Goal: Task Accomplishment & Management: Manage account settings

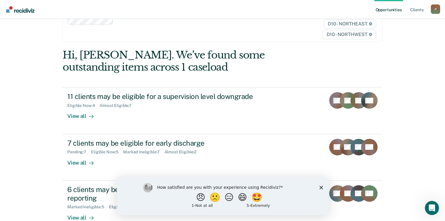
scroll to position [44, 0]
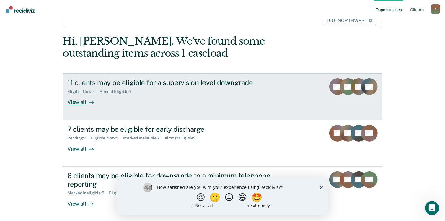
click at [70, 102] on div "View all" at bounding box center [83, 100] width 33 height 12
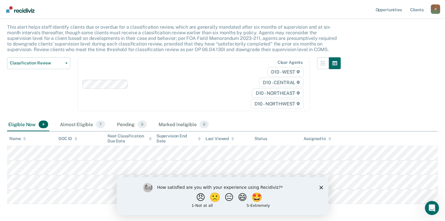
scroll to position [58, 0]
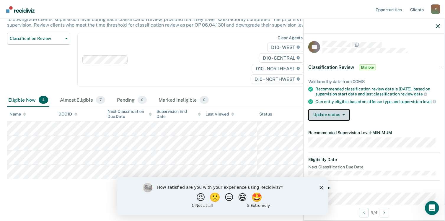
click at [343, 115] on icon "button" at bounding box center [343, 114] width 2 height 1
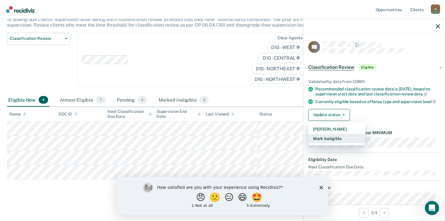
click at [333, 143] on button "Mark Ineligible" at bounding box center [336, 138] width 57 height 9
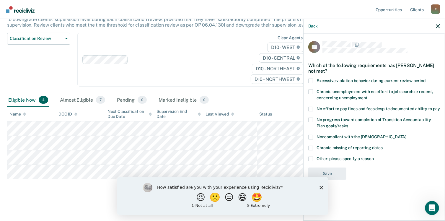
click at [315, 139] on label "Noncompliant with the [DEMOGRAPHIC_DATA]" at bounding box center [374, 138] width 132 height 6
click at [406, 135] on input "Noncompliant with the [DEMOGRAPHIC_DATA]" at bounding box center [406, 135] width 0 height 0
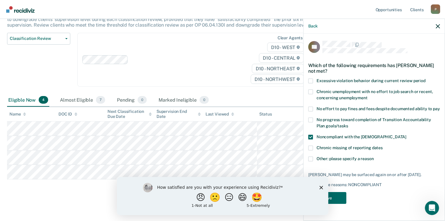
click at [322, 188] on icon "Close survey" at bounding box center [321, 187] width 4 height 4
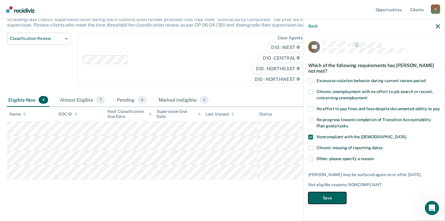
click at [339, 200] on button "Save" at bounding box center [327, 198] width 38 height 12
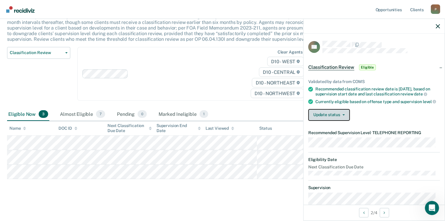
click at [344, 115] on icon "button" at bounding box center [343, 114] width 2 height 1
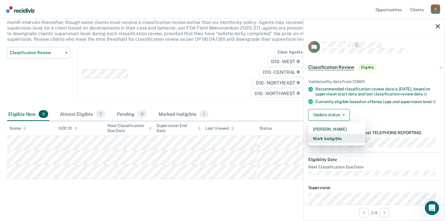
click at [341, 143] on button "Mark Ineligible" at bounding box center [336, 138] width 57 height 9
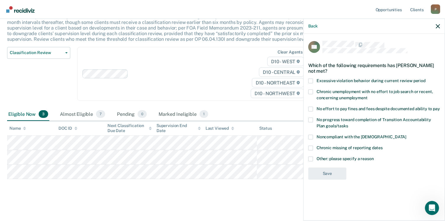
click at [312, 158] on span at bounding box center [310, 158] width 5 height 5
click at [374, 156] on input "Other: please specify a reason" at bounding box center [374, 156] width 0 height 0
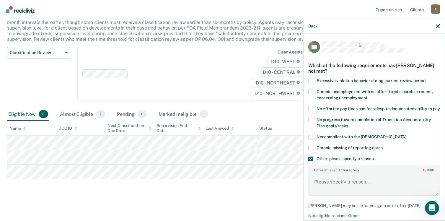
click at [341, 189] on textarea "Enter at least 3 characters 0 / 1600" at bounding box center [374, 185] width 130 height 22
type textarea "V"
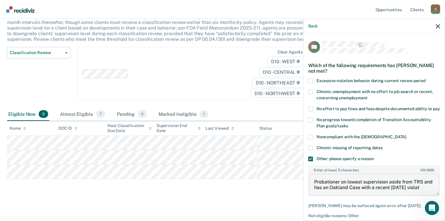
scroll to position [1, 0]
type textarea "Probationer on lowest supervision aside from TRS and has an Oakland Case with a…"
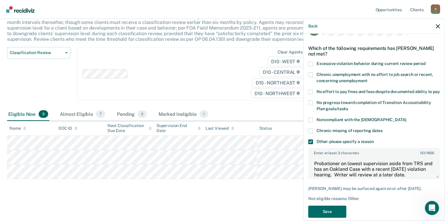
scroll to position [31, 0]
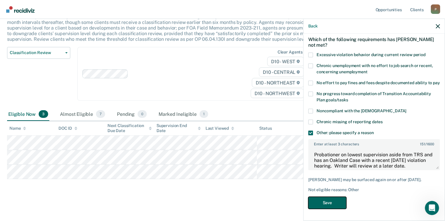
click at [319, 202] on button "Save" at bounding box center [327, 203] width 38 height 12
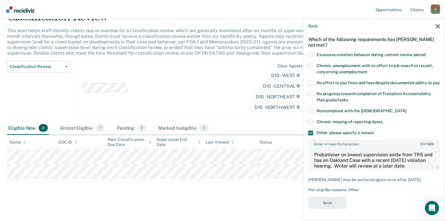
scroll to position [29, 0]
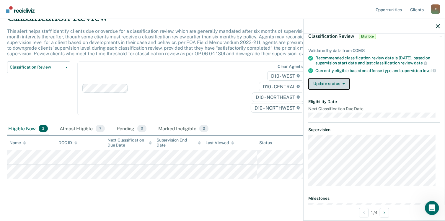
click at [346, 89] on button "Update status" at bounding box center [329, 84] width 42 height 12
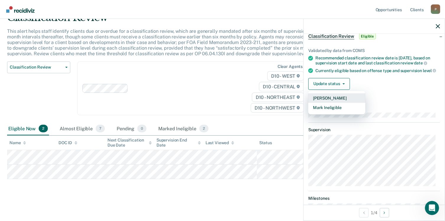
click at [335, 103] on button "[PERSON_NAME]" at bounding box center [336, 97] width 57 height 9
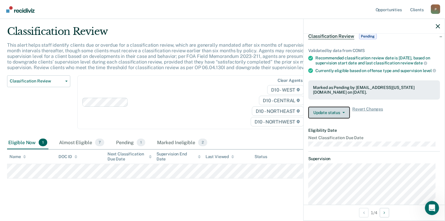
scroll to position [15, 0]
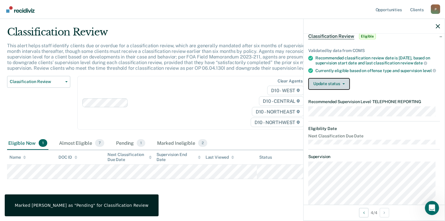
click at [343, 90] on button "Update status" at bounding box center [329, 84] width 42 height 12
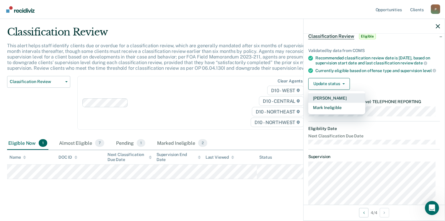
click at [333, 103] on button "[PERSON_NAME]" at bounding box center [336, 97] width 57 height 9
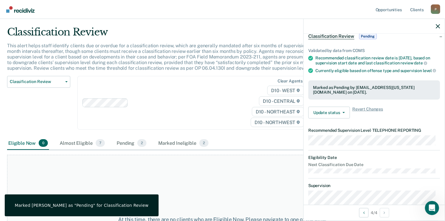
click at [245, 175] on div "At this time, there are no clients who are Eligible Now. Please navigate to one…" at bounding box center [222, 223] width 431 height 136
click at [266, 143] on div "Eligible Now 0 Almost Eligible 7 Pending 2 Marked Ineligible 2" at bounding box center [222, 143] width 431 height 13
click at [436, 26] on icon "button" at bounding box center [438, 26] width 4 height 4
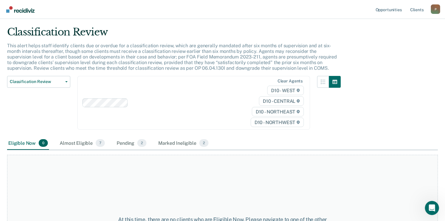
click at [24, 13] on link "Go to Recidiviz Home" at bounding box center [20, 9] width 31 height 19
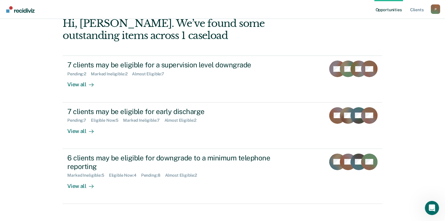
scroll to position [80, 0]
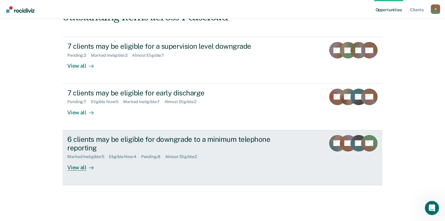
click at [355, 147] on rect at bounding box center [358, 143] width 17 height 17
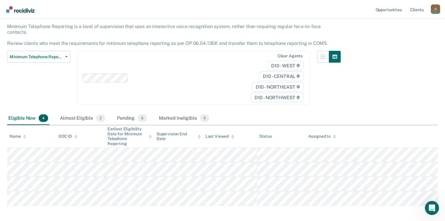
scroll to position [55, 0]
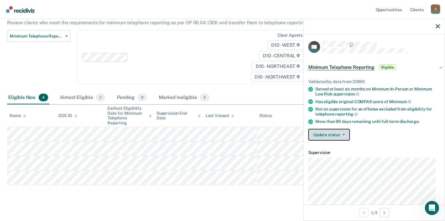
click at [343, 134] on button "Update status" at bounding box center [329, 135] width 42 height 12
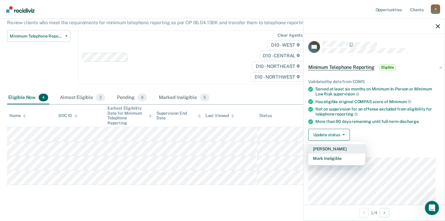
click at [333, 149] on button "[PERSON_NAME]" at bounding box center [336, 148] width 57 height 9
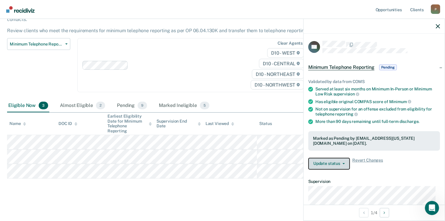
scroll to position [40, 0]
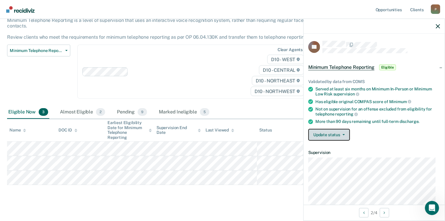
click at [340, 134] on button "Update status" at bounding box center [329, 135] width 42 height 12
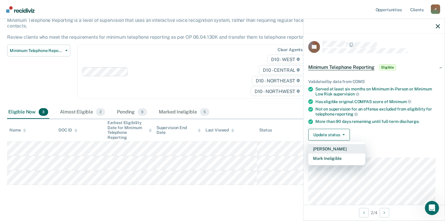
drag, startPoint x: 332, startPoint y: 149, endPoint x: 328, endPoint y: 151, distance: 4.0
click at [332, 149] on button "[PERSON_NAME]" at bounding box center [336, 148] width 57 height 9
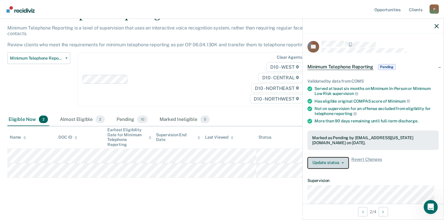
scroll to position [26, 0]
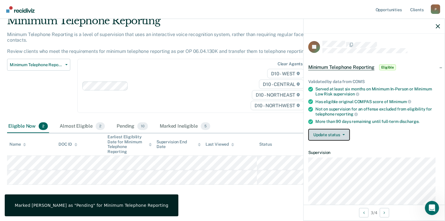
click at [344, 131] on button "Update status" at bounding box center [329, 135] width 42 height 12
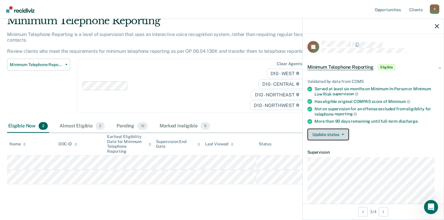
click at [343, 134] on icon "button" at bounding box center [343, 134] width 2 height 1
drag, startPoint x: 402, startPoint y: 154, endPoint x: 399, endPoint y: 153, distance: 3.0
click at [401, 154] on dt "Supervision" at bounding box center [374, 152] width 132 height 5
click at [344, 133] on button "Update status" at bounding box center [329, 135] width 42 height 12
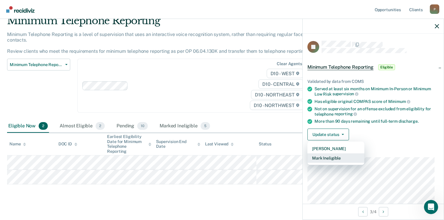
click at [335, 155] on button "Mark Ineligible" at bounding box center [336, 158] width 57 height 9
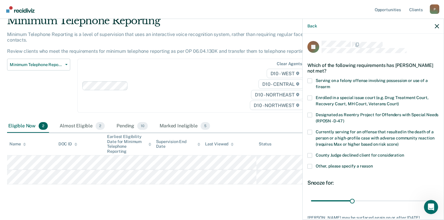
click at [312, 157] on span at bounding box center [310, 155] width 5 height 5
click at [404, 153] on input "County Judge declined client for consideration" at bounding box center [404, 153] width 0 height 0
drag, startPoint x: 352, startPoint y: 202, endPoint x: 444, endPoint y: 199, distance: 92.8
type input "90"
click at [436, 199] on input "range" at bounding box center [373, 201] width 125 height 10
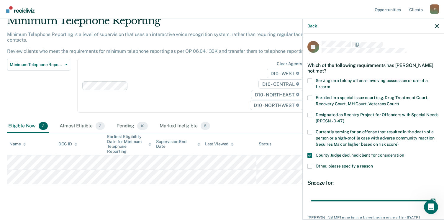
scroll to position [38, 0]
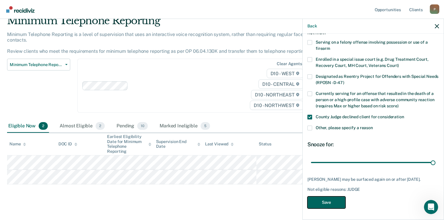
click at [334, 203] on button "Save" at bounding box center [327, 203] width 38 height 12
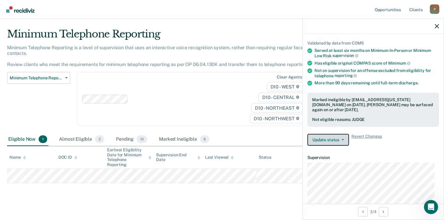
click at [341, 139] on span "button" at bounding box center [342, 139] width 5 height 1
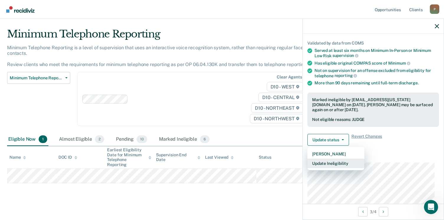
click at [339, 164] on button "Update Ineligibility" at bounding box center [336, 163] width 57 height 9
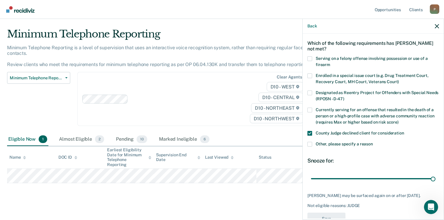
scroll to position [0, 0]
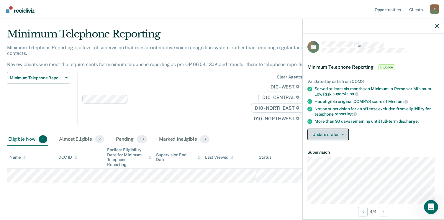
click at [344, 134] on icon "button" at bounding box center [343, 134] width 2 height 1
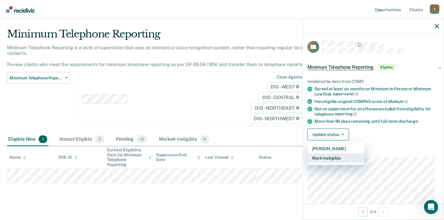
click at [335, 157] on button "Mark Ineligible" at bounding box center [336, 158] width 57 height 9
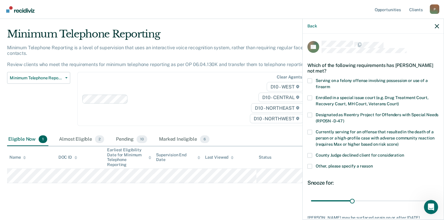
click at [310, 156] on span at bounding box center [310, 155] width 5 height 5
click at [404, 153] on input "County Judge declined client for consideration" at bounding box center [404, 153] width 0 height 0
drag, startPoint x: 350, startPoint y: 202, endPoint x: 440, endPoint y: 183, distance: 91.9
type input "90"
click at [436, 196] on input "range" at bounding box center [373, 201] width 125 height 10
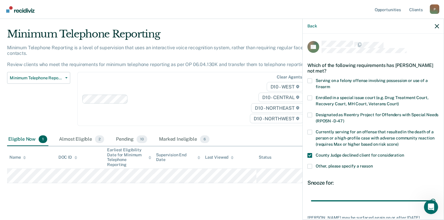
scroll to position [43, 0]
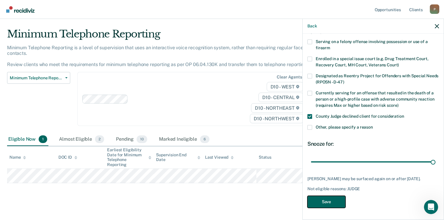
click at [312, 200] on button "Save" at bounding box center [327, 202] width 38 height 12
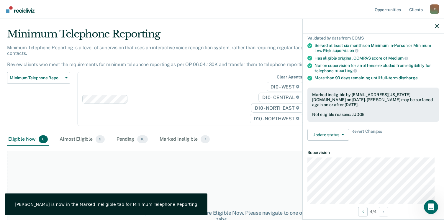
click at [151, 180] on div "At this time, there are no clients who are Eligible Now. Please navigate to one…" at bounding box center [222, 216] width 430 height 130
